Goal: Task Accomplishment & Management: Complete application form

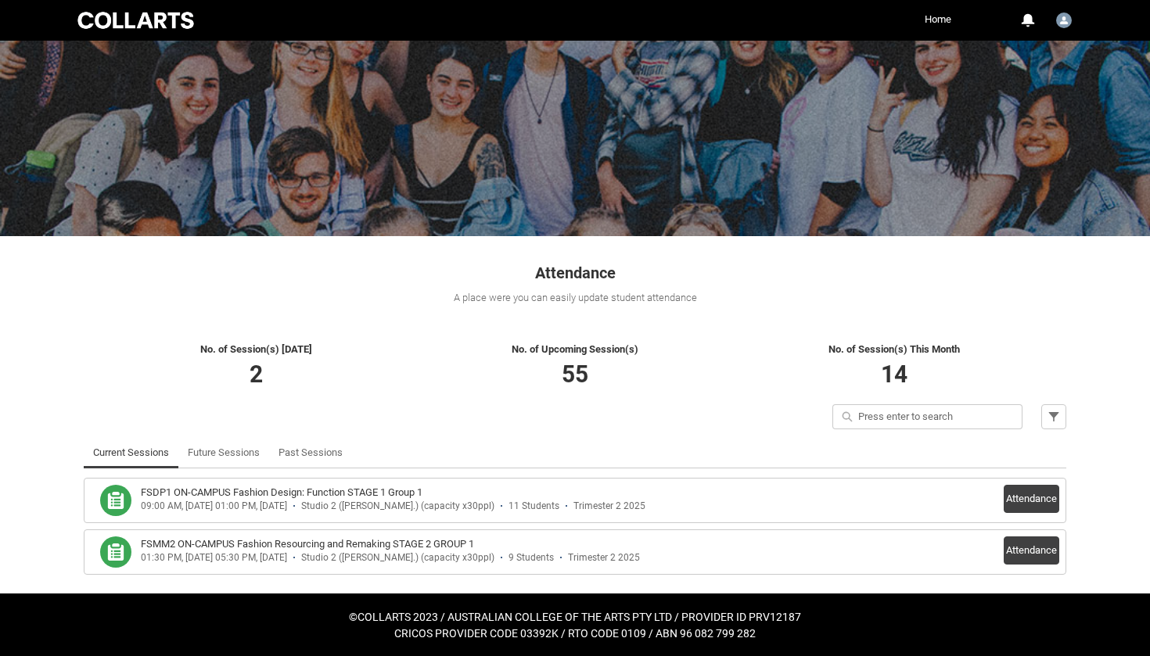
scroll to position [56, 0]
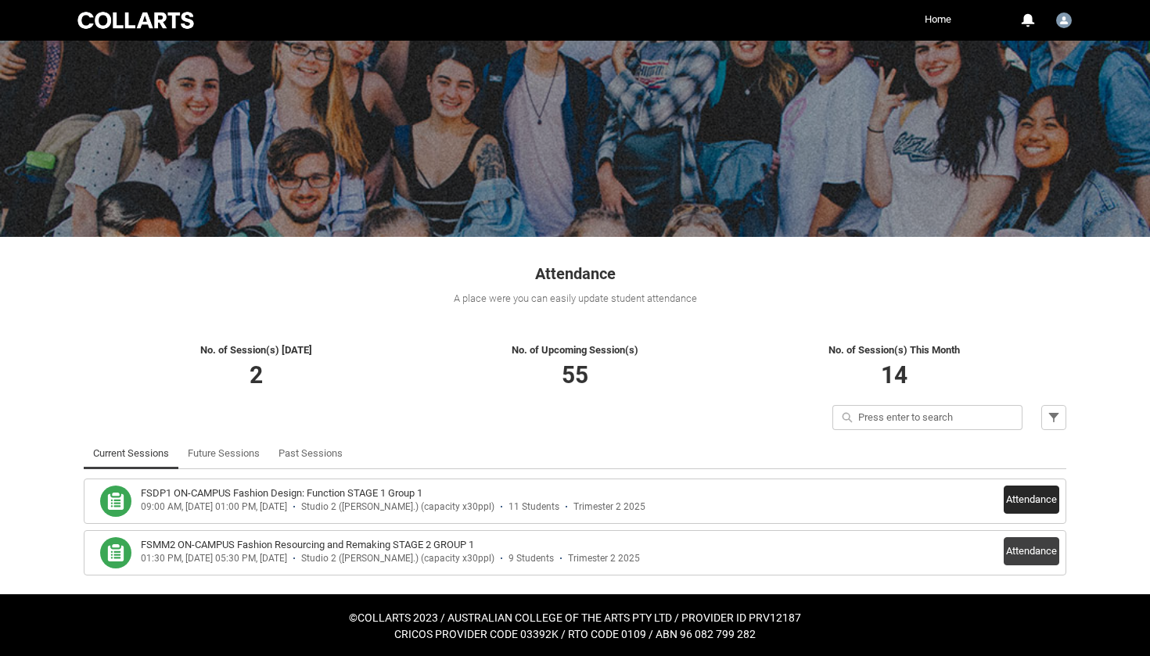
click at [1036, 496] on button "Attendance" at bounding box center [1032, 500] width 56 height 28
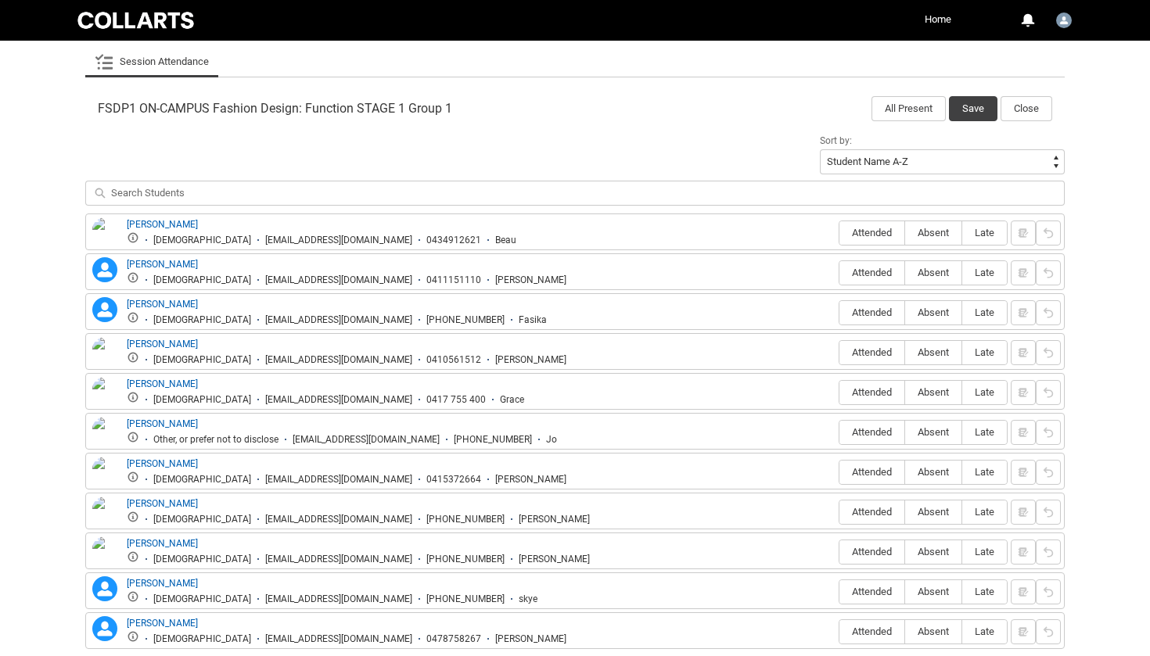
scroll to position [509, 0]
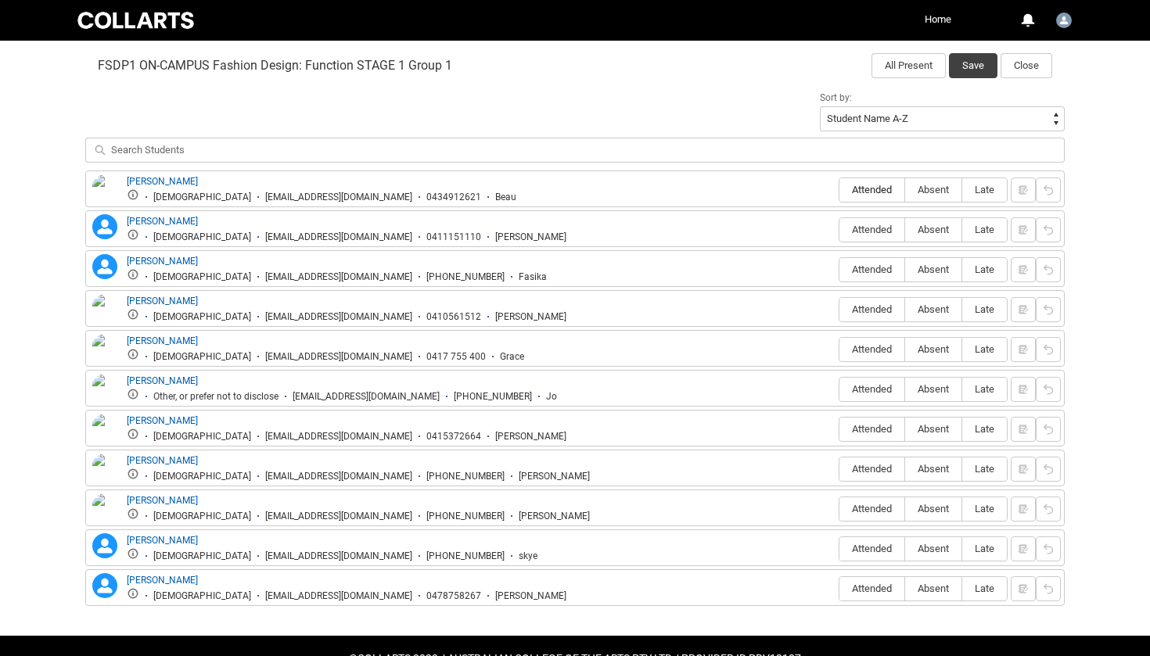
click at [885, 181] on label "Attended" at bounding box center [871, 190] width 65 height 24
click at [839, 189] on input "Attended" at bounding box center [838, 189] width 1 height 1
type lightning-radio-group "Attended"
radio input "true"
click at [925, 225] on span "Absent" at bounding box center [933, 230] width 56 height 12
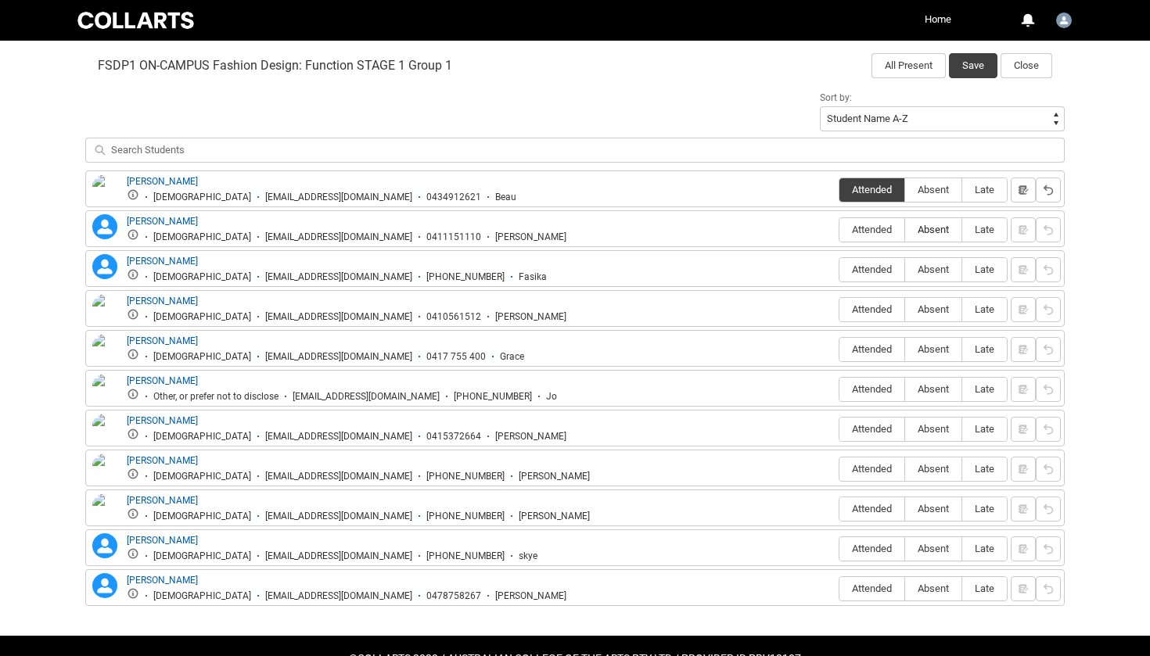
click at [905, 229] on input "Absent" at bounding box center [904, 229] width 1 height 1
type lightning-radio-group "Absent"
radio input "true"
click at [891, 261] on label "Attended" at bounding box center [871, 270] width 65 height 24
click at [839, 269] on input "Attended" at bounding box center [838, 269] width 1 height 1
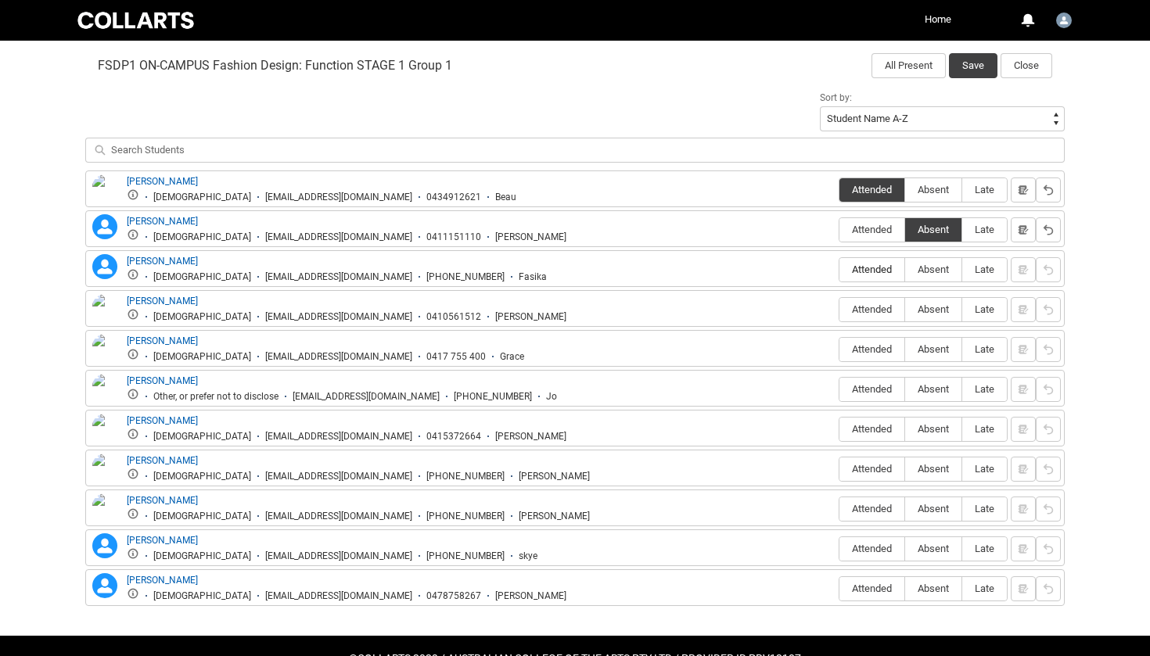
type lightning-radio-group "Attended"
radio input "true"
click at [889, 309] on span "Attended" at bounding box center [871, 309] width 65 height 12
click at [839, 309] on input "Attended" at bounding box center [838, 309] width 1 height 1
type lightning-radio-group "Attended"
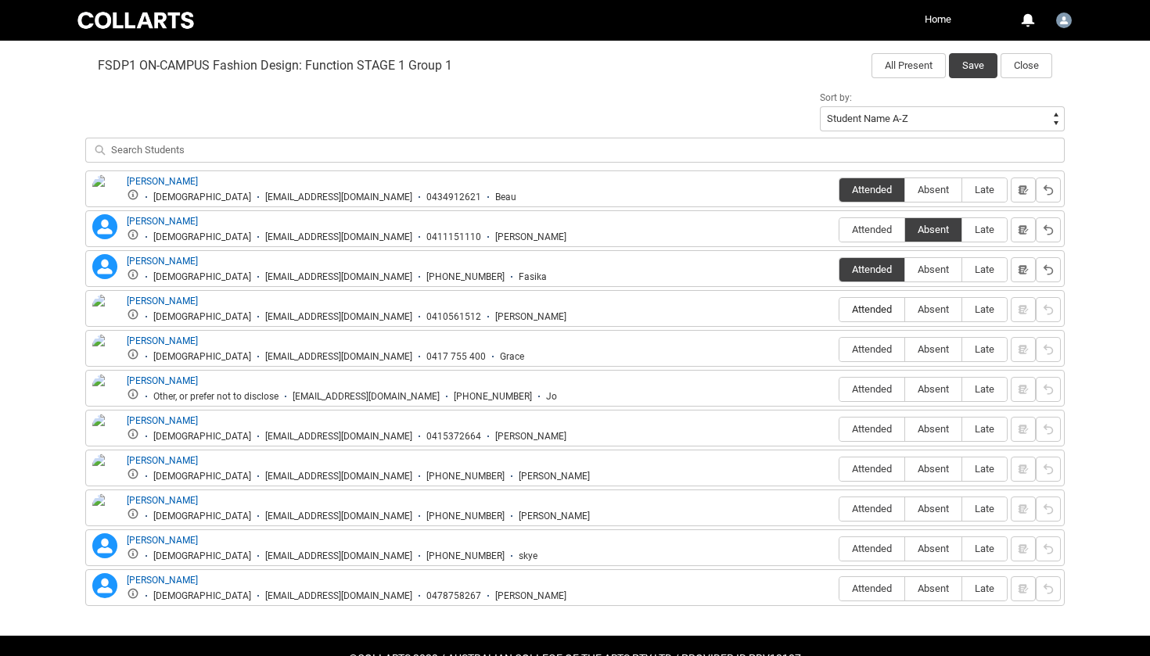
radio input "true"
click at [934, 347] on span "Absent" at bounding box center [933, 349] width 56 height 12
click at [905, 349] on input "Absent" at bounding box center [904, 349] width 1 height 1
type lightning-radio-group "Absent"
radio input "true"
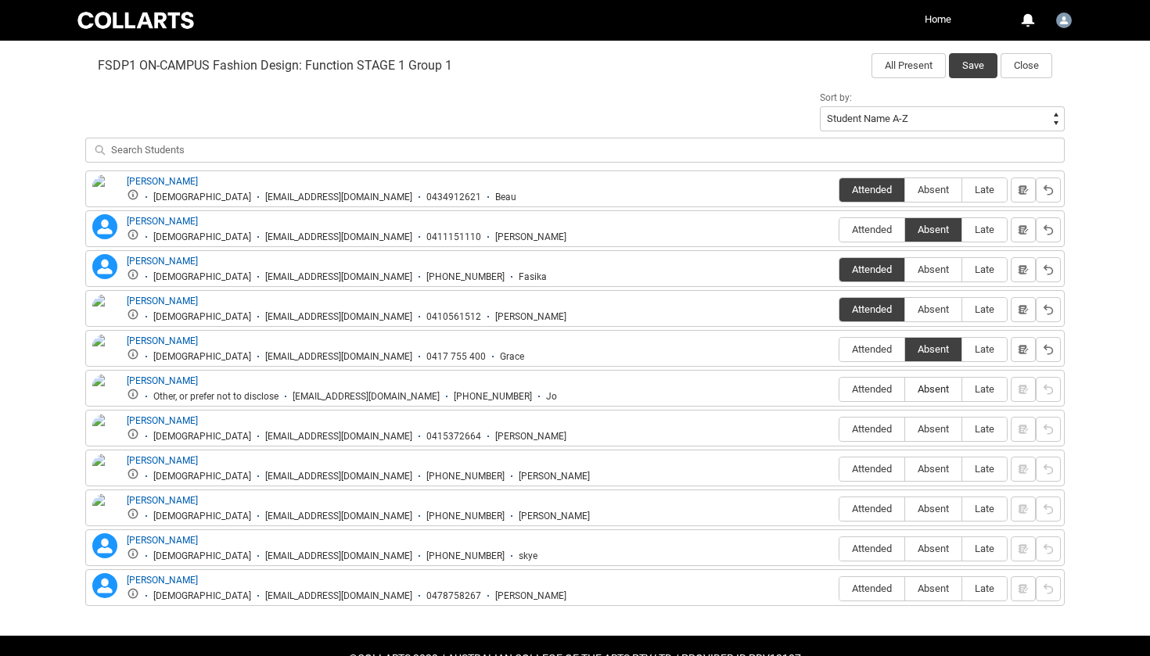
click at [907, 390] on span "Absent" at bounding box center [933, 389] width 56 height 12
click at [905, 390] on input "Absent" at bounding box center [904, 389] width 1 height 1
type lightning-radio-group "Absent"
radio input "true"
click at [894, 390] on span "Attended" at bounding box center [871, 389] width 65 height 12
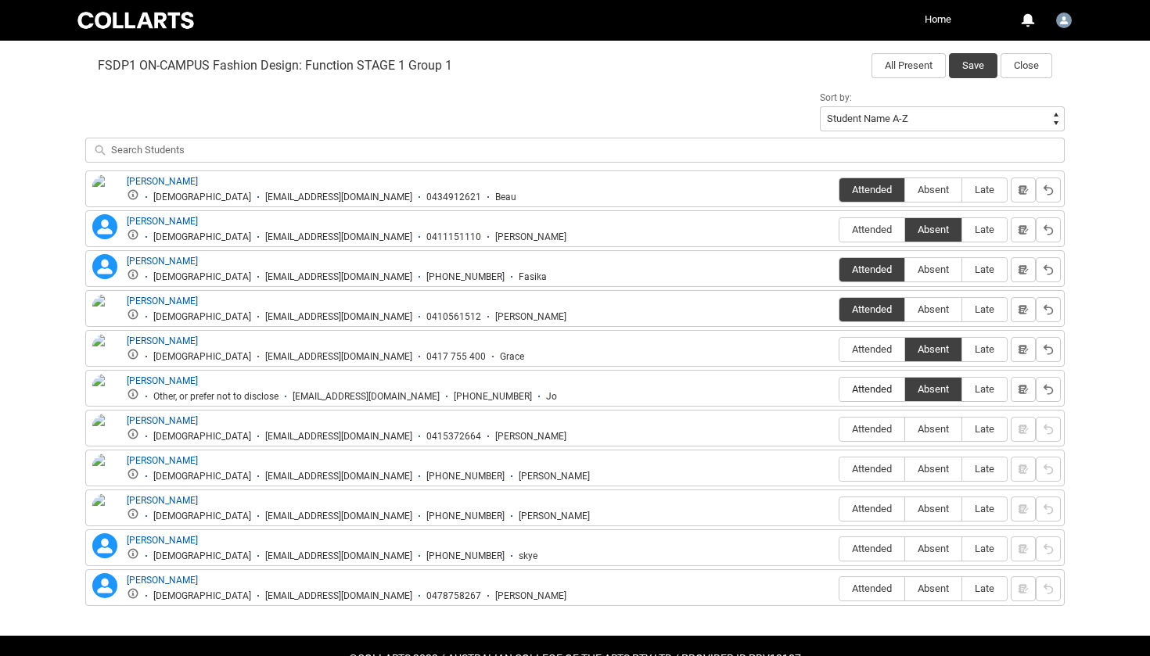
click at [839, 390] on input "Attended" at bounding box center [838, 389] width 1 height 1
type lightning-radio-group "Attended"
radio input "true"
click at [880, 432] on span "Attended" at bounding box center [871, 429] width 65 height 12
click at [839, 429] on input "Attended" at bounding box center [838, 429] width 1 height 1
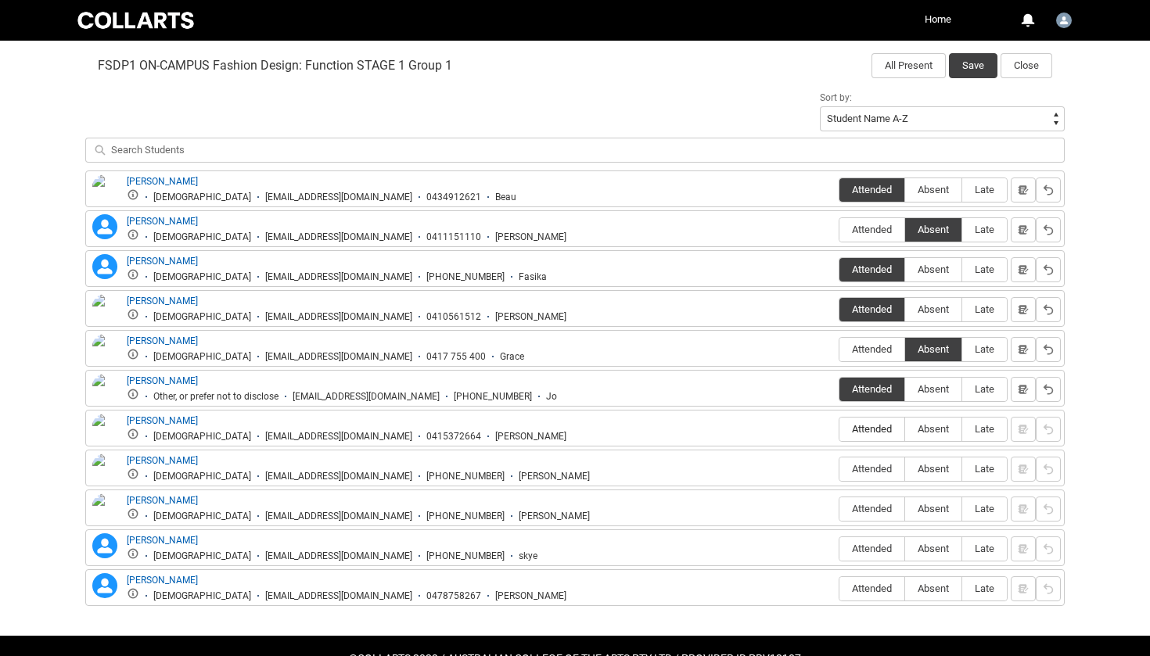
type lightning-radio-group "Attended"
radio input "true"
click at [880, 469] on span "Attended" at bounding box center [871, 469] width 65 height 12
click at [839, 469] on input "Attended" at bounding box center [838, 469] width 1 height 1
type lightning-radio-group "Attended"
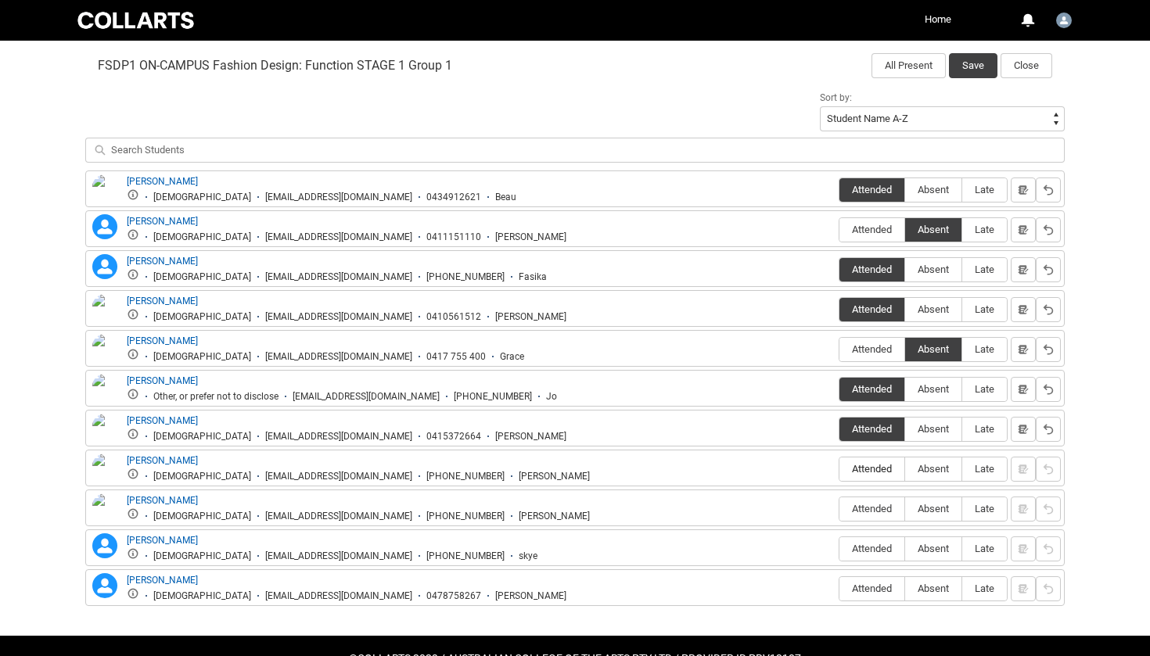
radio input "true"
click at [896, 509] on span "Attended" at bounding box center [871, 509] width 65 height 12
click at [839, 509] on input "Attended" at bounding box center [838, 508] width 1 height 1
type lightning-radio-group "Attended"
radio input "true"
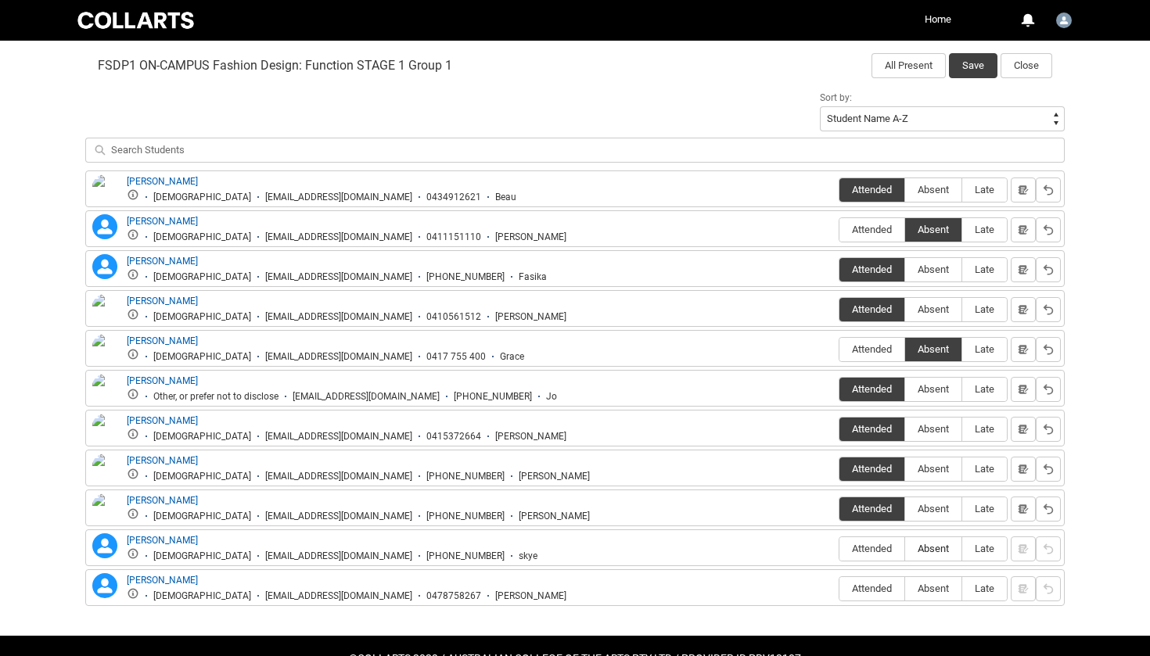
click at [924, 545] on span "Absent" at bounding box center [933, 549] width 56 height 12
click at [905, 548] on input "Absent" at bounding box center [904, 548] width 1 height 1
type lightning-radio-group "Absent"
radio input "true"
click at [931, 585] on span "Absent" at bounding box center [933, 589] width 56 height 12
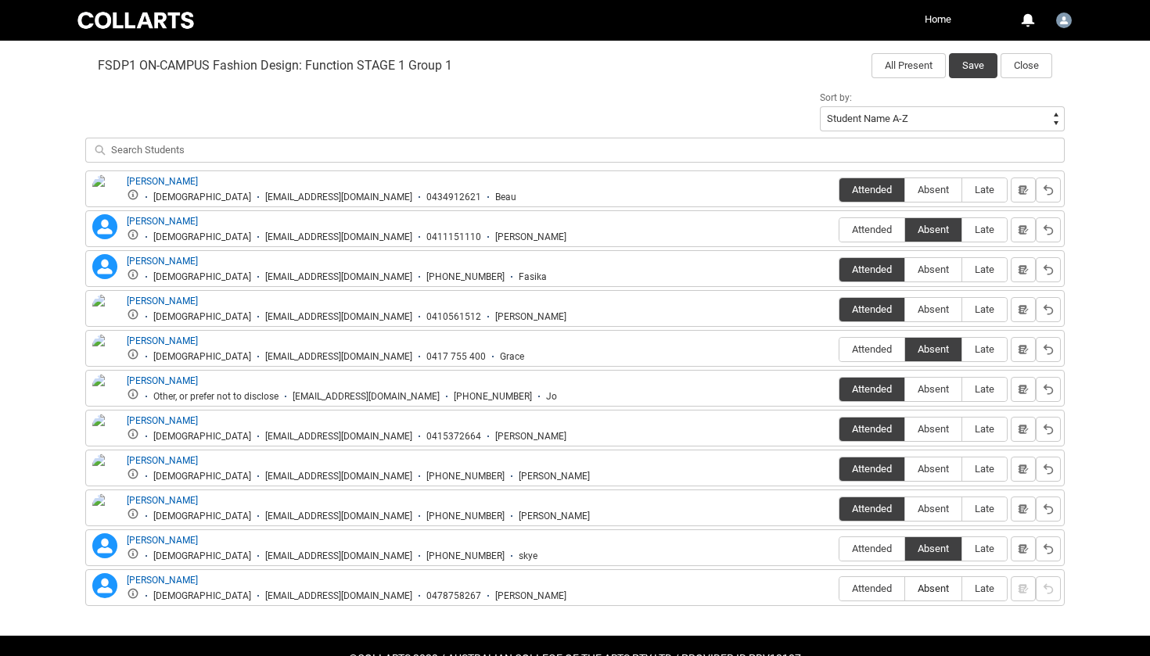
click at [905, 588] on input "Absent" at bounding box center [904, 588] width 1 height 1
type lightning-radio-group "Absent"
radio input "true"
click at [966, 60] on button "Save" at bounding box center [973, 65] width 48 height 25
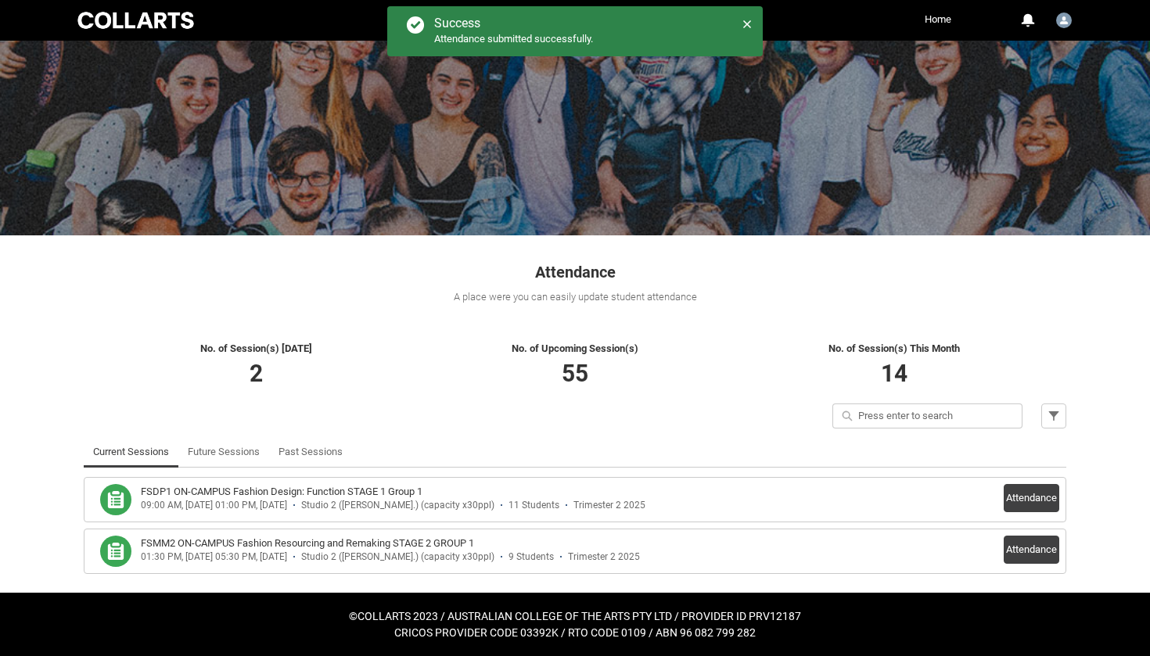
scroll to position [56, 0]
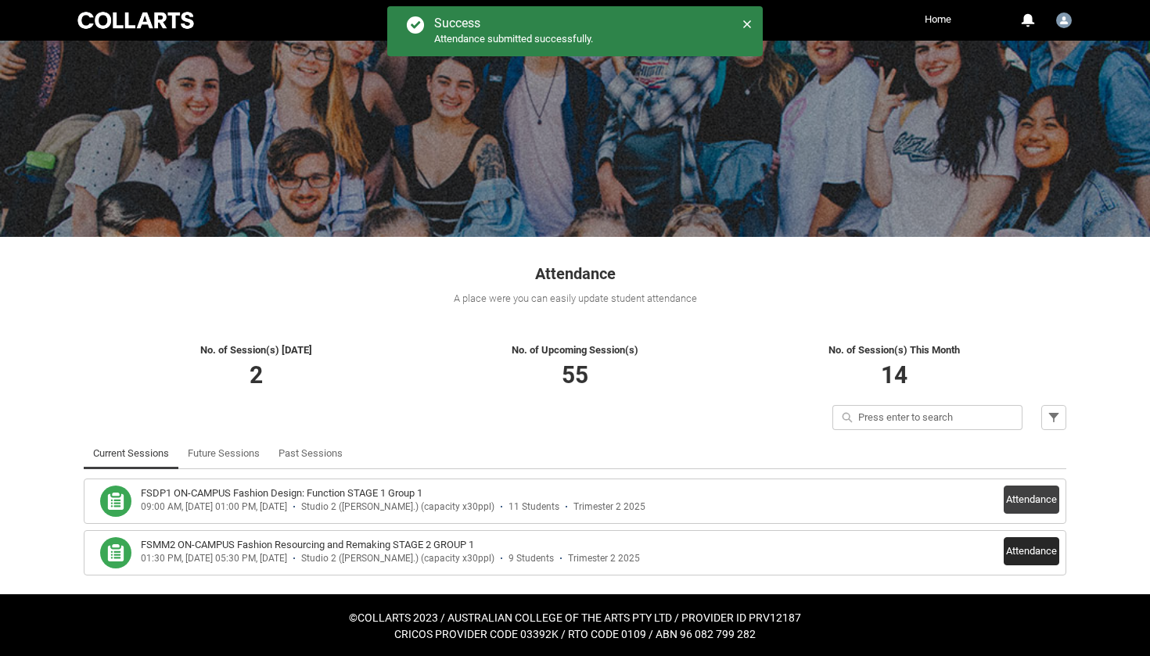
click at [1015, 548] on button "Attendance" at bounding box center [1032, 551] width 56 height 28
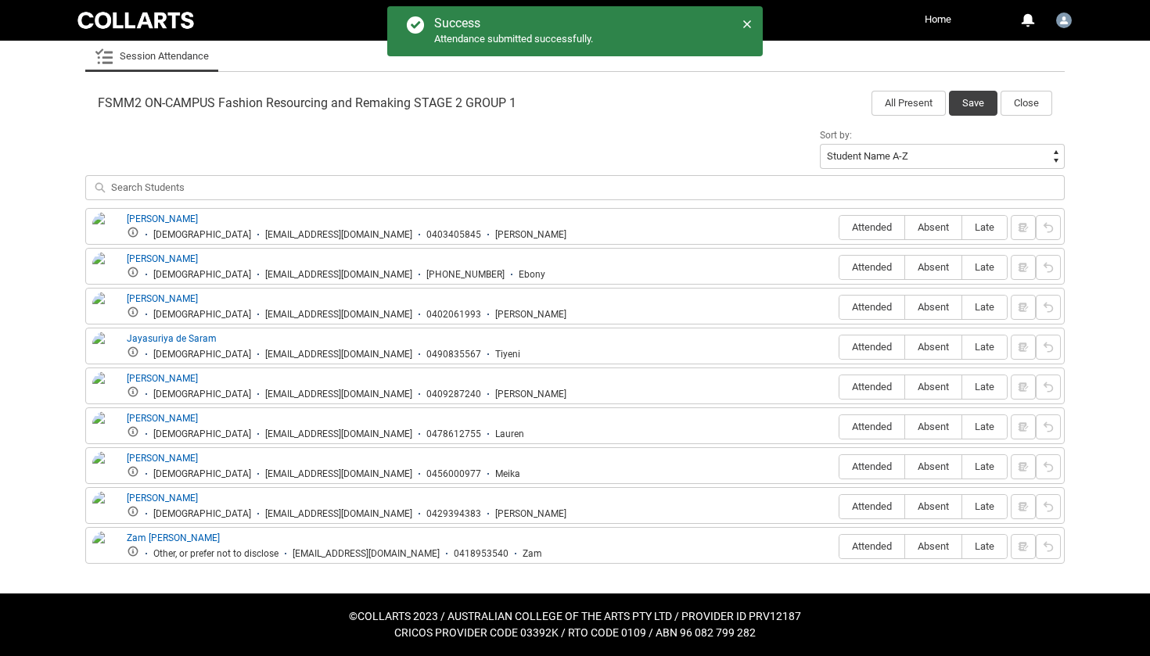
scroll to position [471, 0]
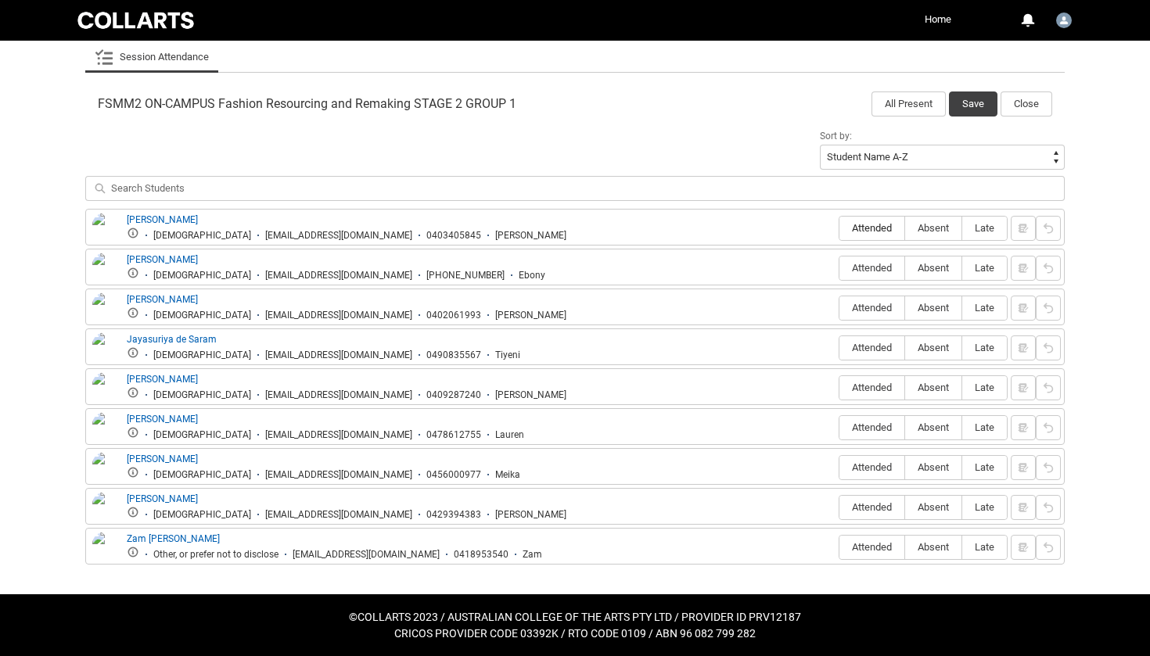
click at [869, 220] on label "Attended" at bounding box center [871, 229] width 65 height 24
click at [839, 228] on input "Attended" at bounding box center [838, 228] width 1 height 1
type lightning-radio-group "Attended"
radio input "true"
click at [872, 257] on label "Attended" at bounding box center [871, 269] width 65 height 24
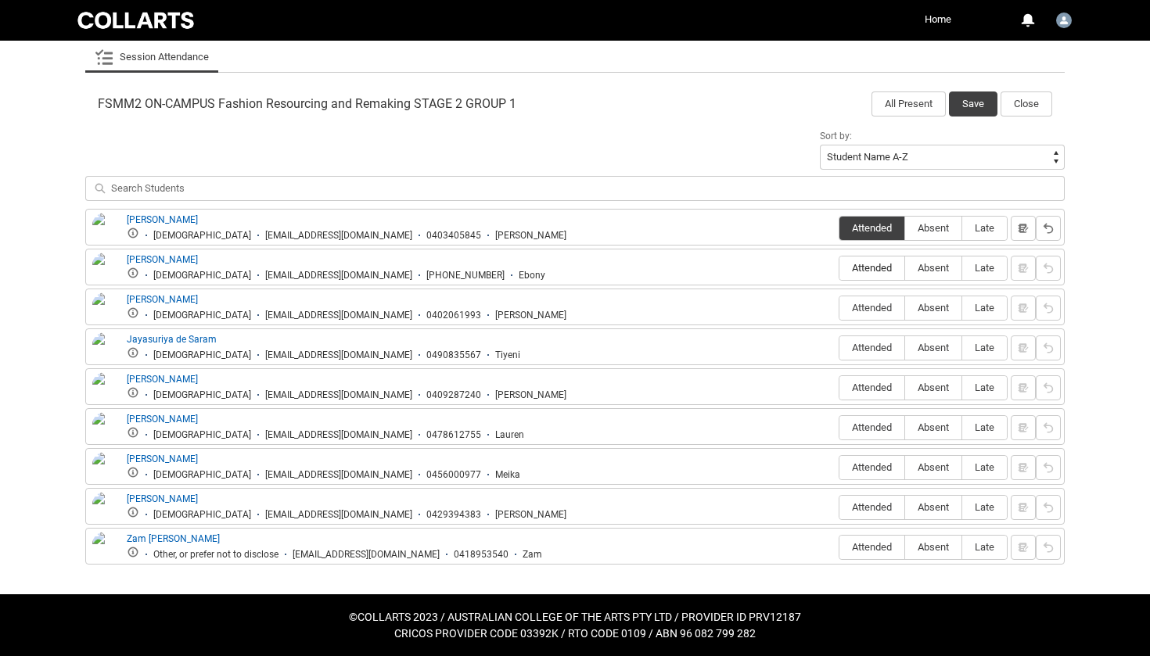
click at [839, 268] on input "Attended" at bounding box center [838, 268] width 1 height 1
type lightning-radio-group "Attended"
radio input "true"
click at [875, 297] on label "Attended" at bounding box center [871, 308] width 65 height 24
click at [839, 307] on input "Attended" at bounding box center [838, 307] width 1 height 1
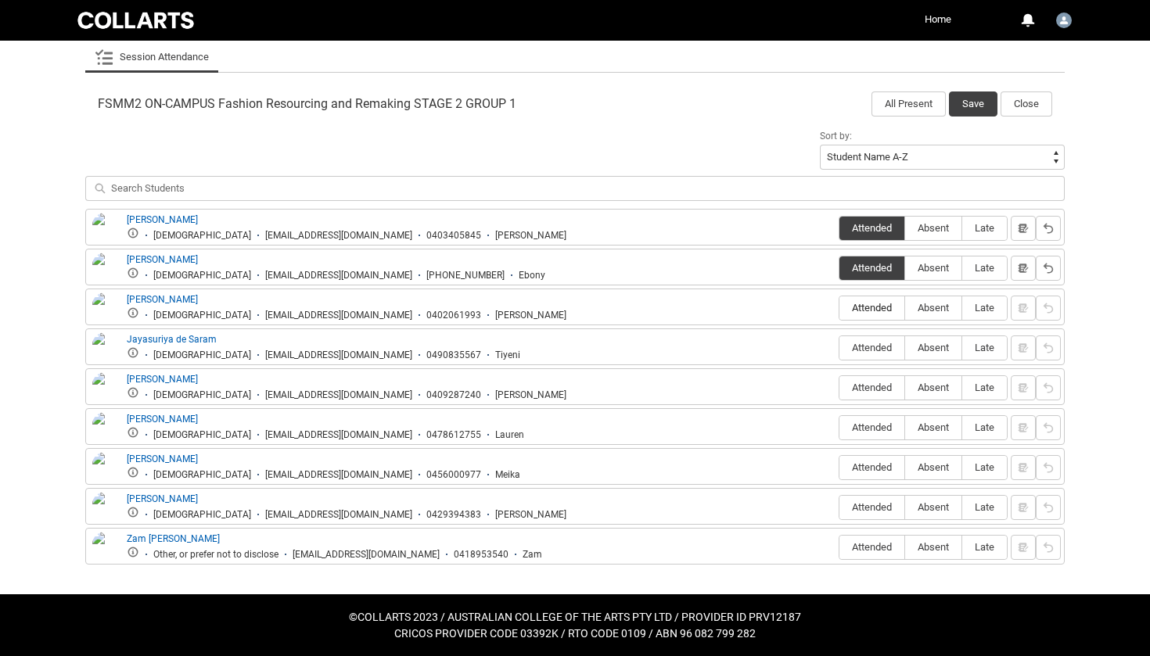
type lightning-radio-group "Attended"
radio input "true"
click at [931, 337] on label "Absent" at bounding box center [933, 348] width 56 height 24
click at [905, 347] on input "Absent" at bounding box center [904, 347] width 1 height 1
type lightning-radio-group "Absent"
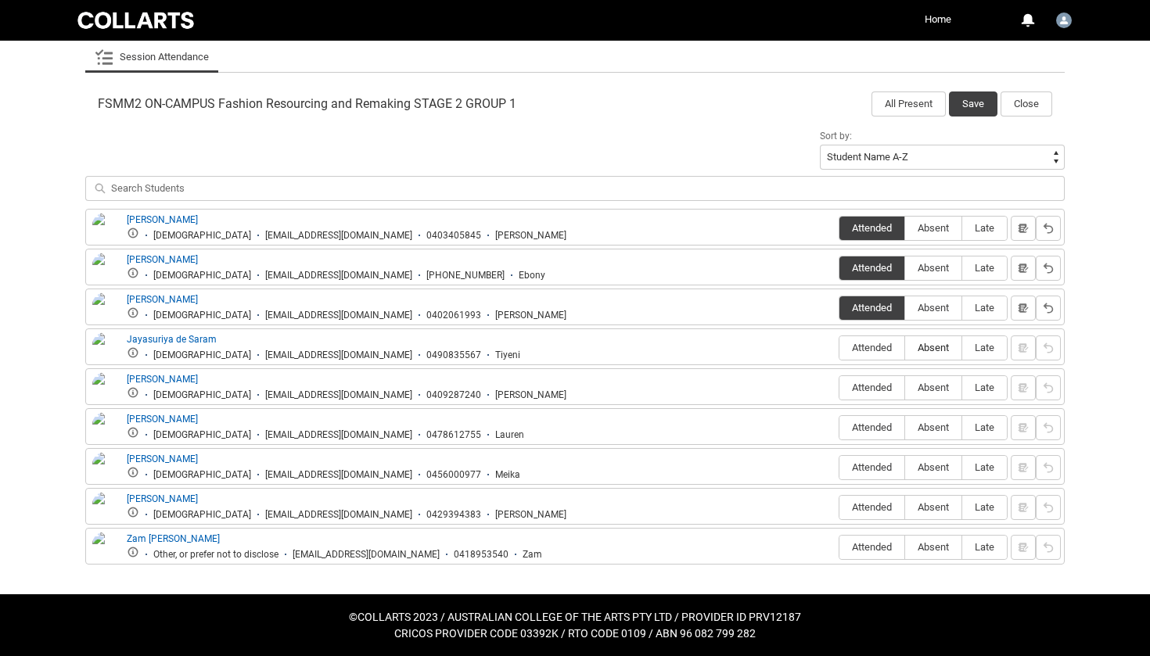
radio input "true"
click at [884, 376] on label "Attended" at bounding box center [871, 388] width 65 height 24
click at [839, 387] on input "Attended" at bounding box center [838, 387] width 1 height 1
type lightning-radio-group "Attended"
radio input "true"
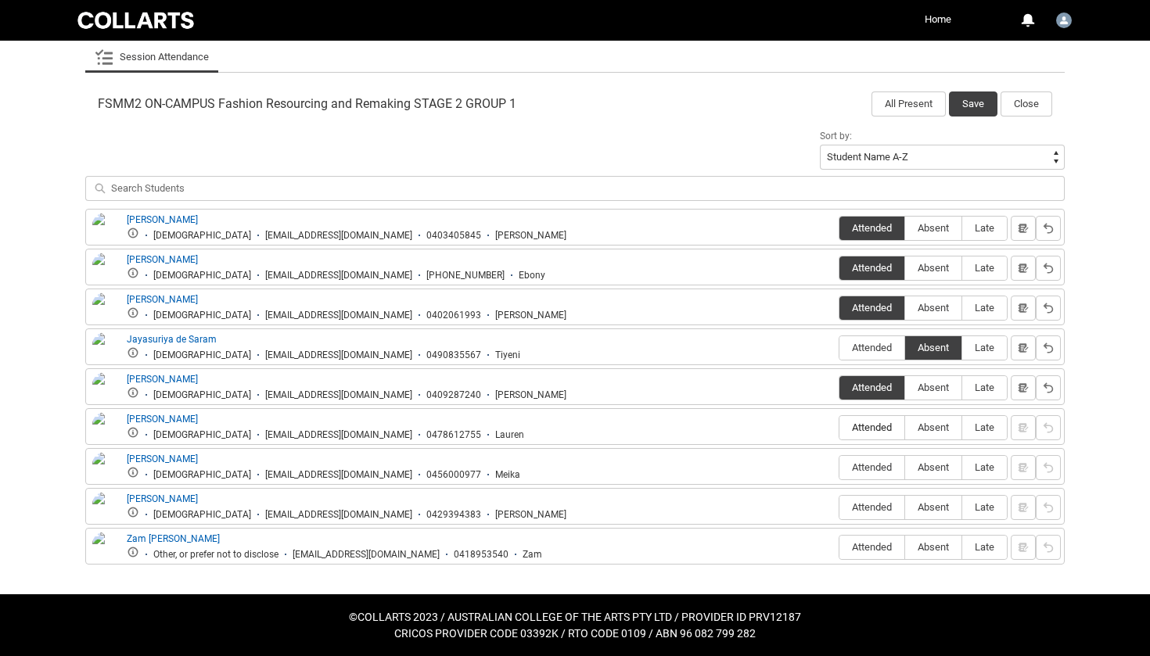
click at [869, 426] on span "Attended" at bounding box center [871, 428] width 65 height 12
click at [839, 427] on input "Attended" at bounding box center [838, 427] width 1 height 1
type lightning-radio-group "Attended"
radio input "true"
click at [871, 467] on span "Attended" at bounding box center [871, 467] width 65 height 12
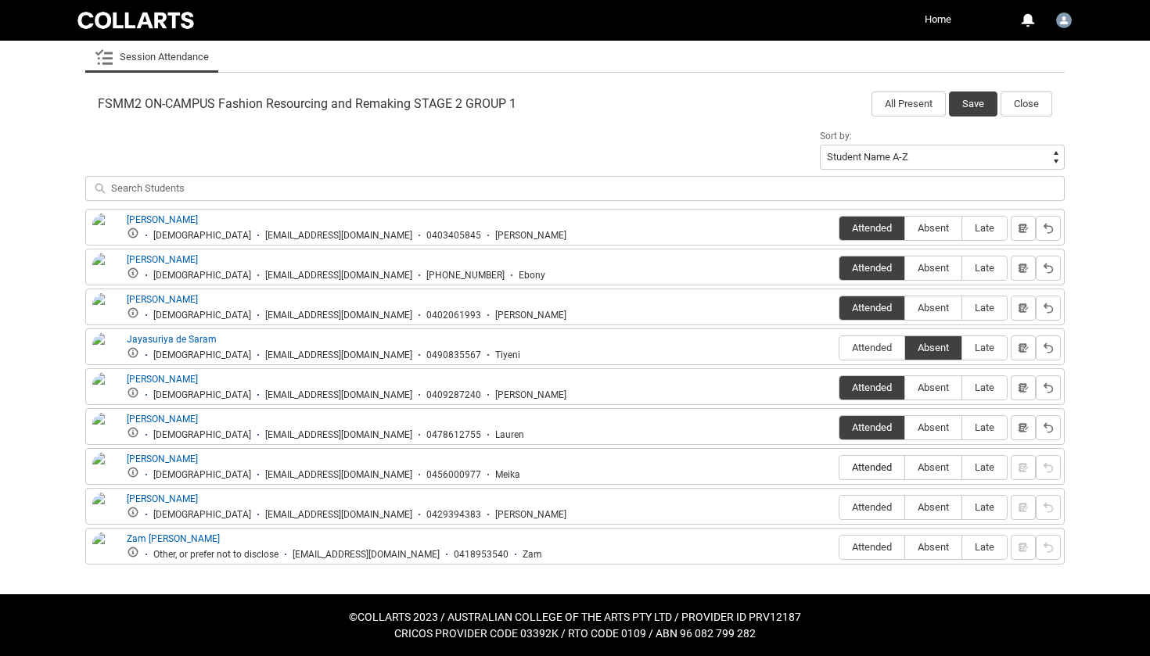
click at [839, 467] on input "Attended" at bounding box center [838, 467] width 1 height 1
type lightning-radio-group "Attended"
radio input "true"
click at [873, 506] on span "Attended" at bounding box center [871, 507] width 65 height 12
click at [839, 507] on input "Attended" at bounding box center [838, 507] width 1 height 1
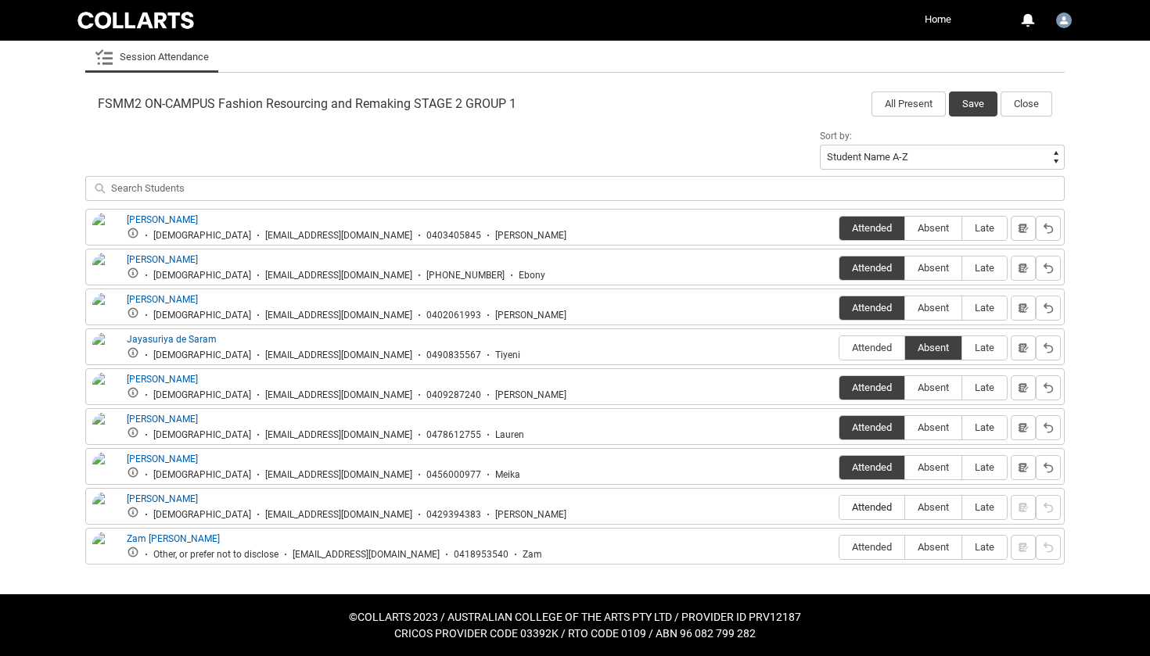
type lightning-radio-group "Attended"
radio input "true"
click at [869, 548] on span "Attended" at bounding box center [871, 547] width 65 height 12
click at [839, 548] on input "Attended" at bounding box center [838, 547] width 1 height 1
type lightning-radio-group "Attended"
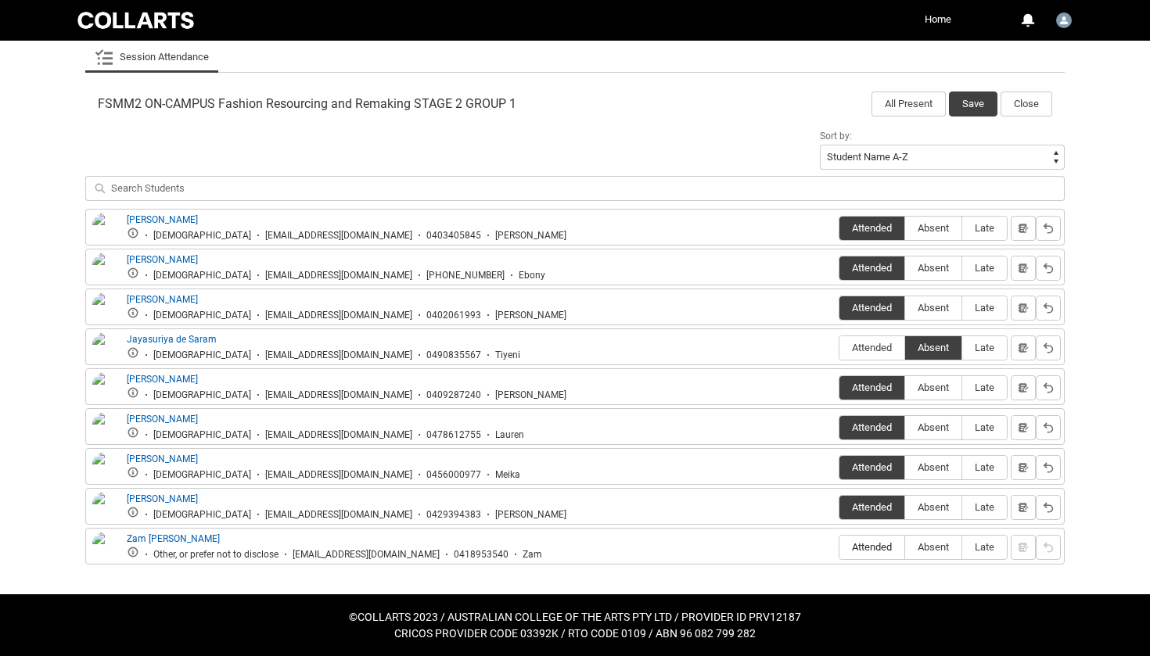
radio input "true"
click at [979, 95] on button "Save" at bounding box center [973, 104] width 48 height 25
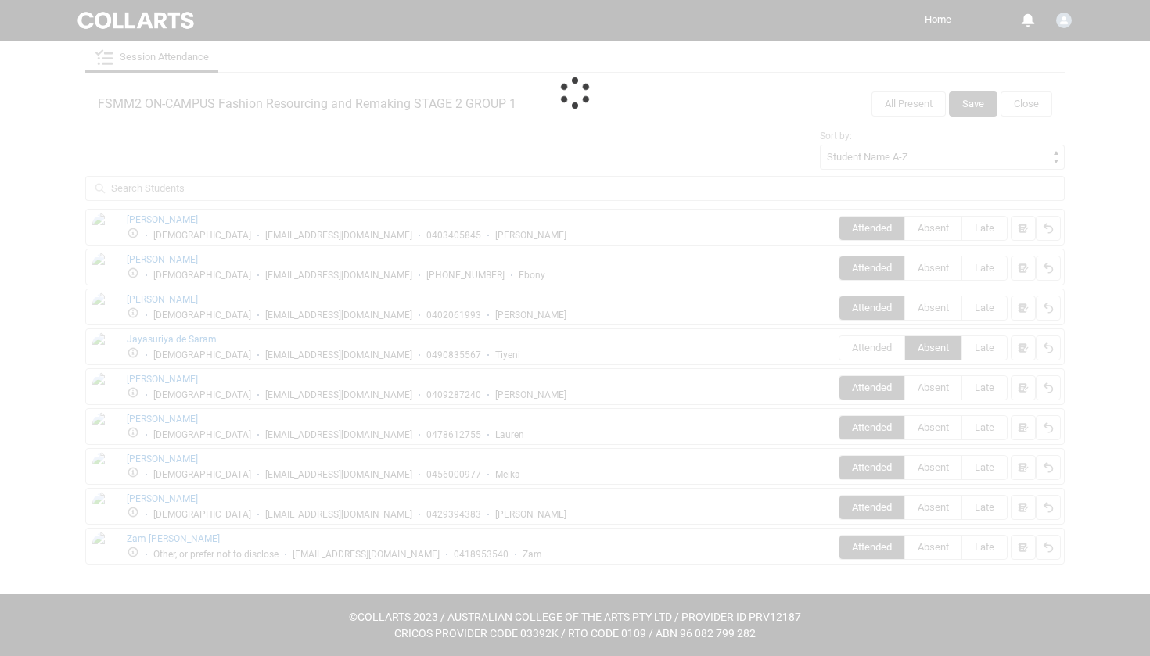
scroll to position [56, 0]
